Goal: Task Accomplishment & Management: Manage account settings

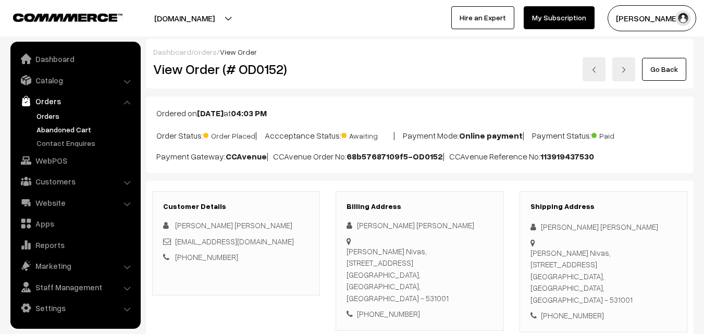
click at [67, 131] on link "Abandoned Cart" at bounding box center [85, 129] width 103 height 11
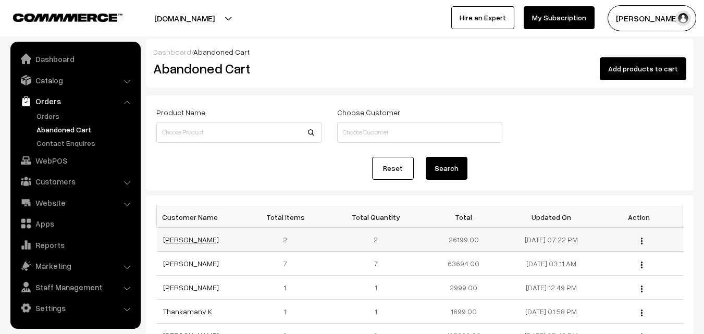
click at [177, 240] on link "Rama rani" at bounding box center [191, 239] width 56 height 9
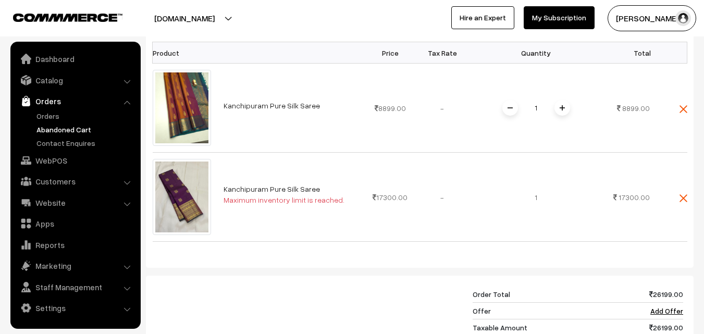
scroll to position [261, 0]
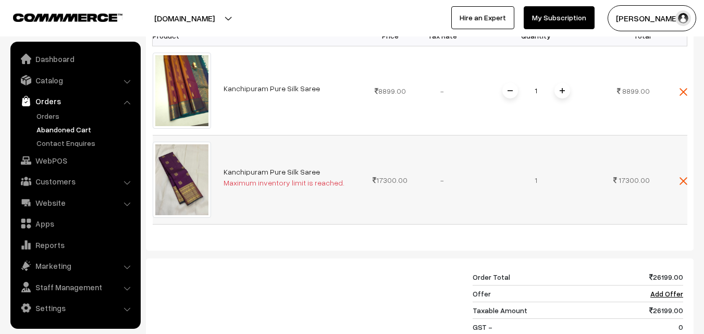
click at [265, 174] on link "Kanchipuram Pure Silk Saree" at bounding box center [272, 171] width 96 height 9
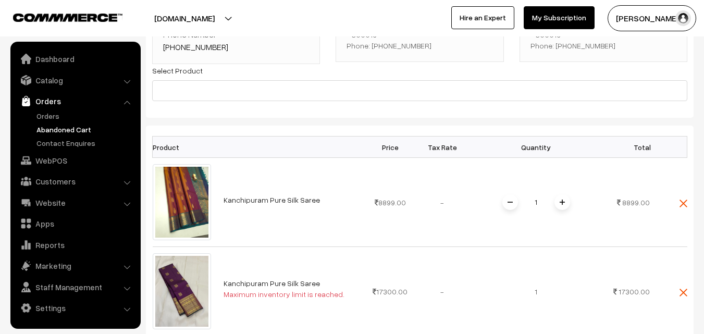
scroll to position [0, 0]
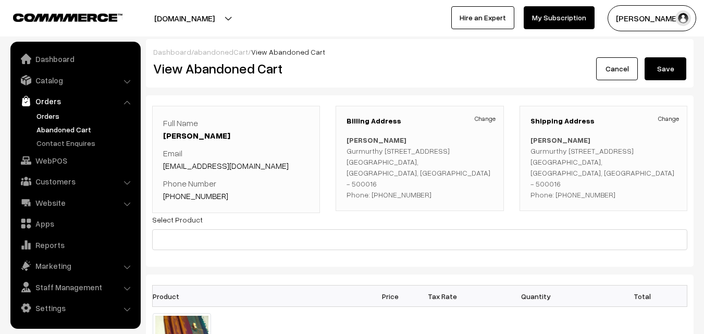
click at [46, 116] on link "Orders" at bounding box center [85, 116] width 103 height 11
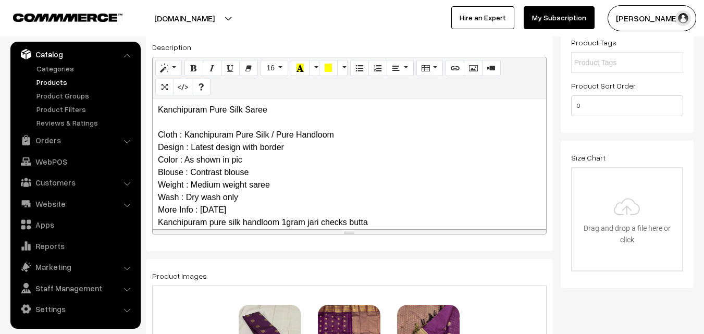
scroll to position [104, 0]
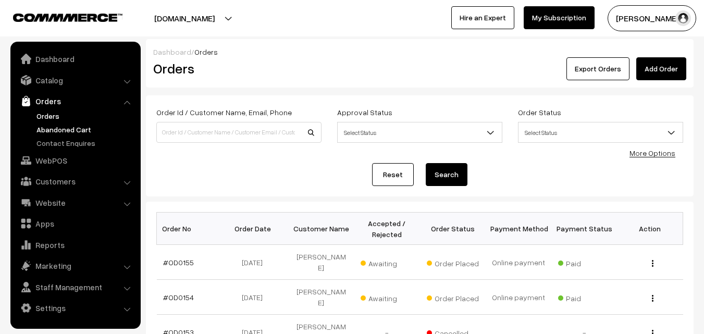
click at [52, 126] on link "Abandoned Cart" at bounding box center [85, 129] width 103 height 11
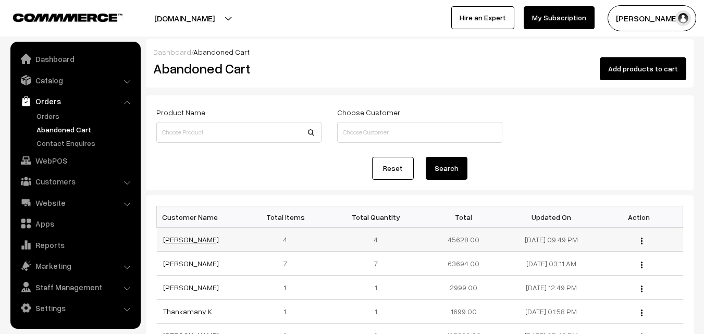
click at [186, 242] on link "[PERSON_NAME]" at bounding box center [191, 239] width 56 height 9
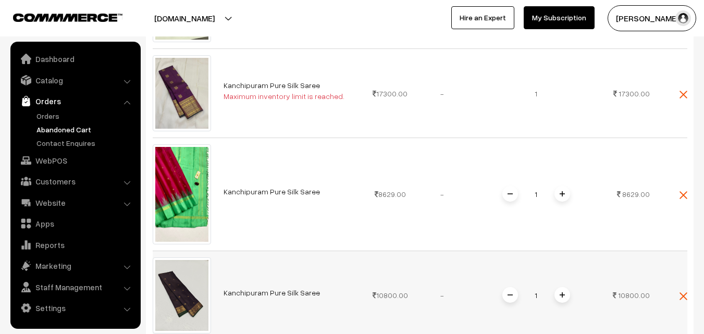
scroll to position [365, 0]
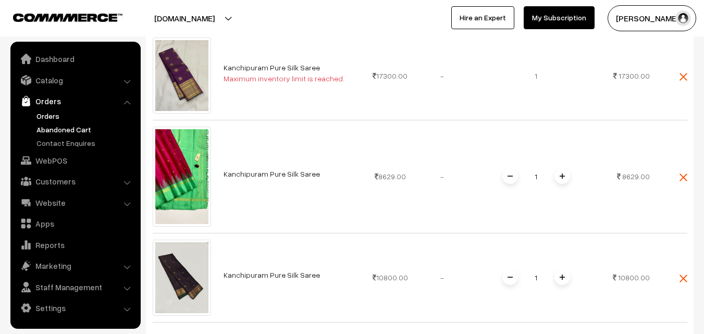
click at [51, 114] on link "Orders" at bounding box center [85, 116] width 103 height 11
